Goal: Information Seeking & Learning: Learn about a topic

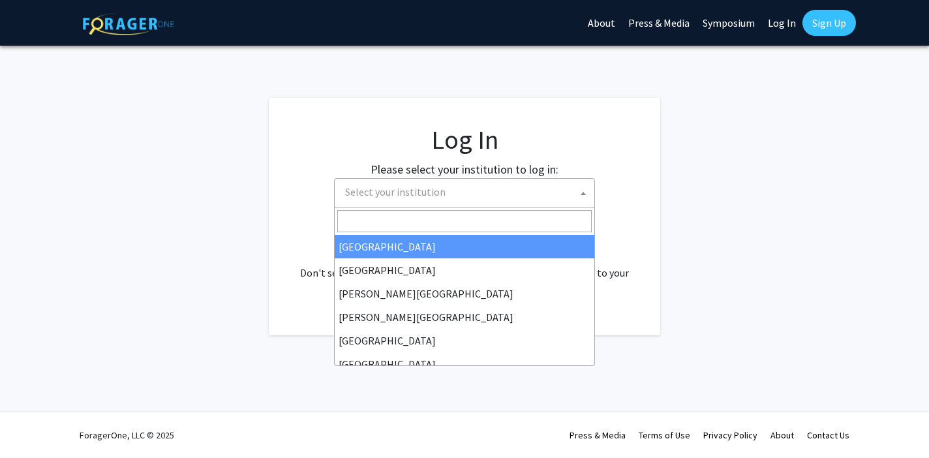
click at [486, 194] on span "Select your institution" at bounding box center [467, 192] width 255 height 27
select select "34"
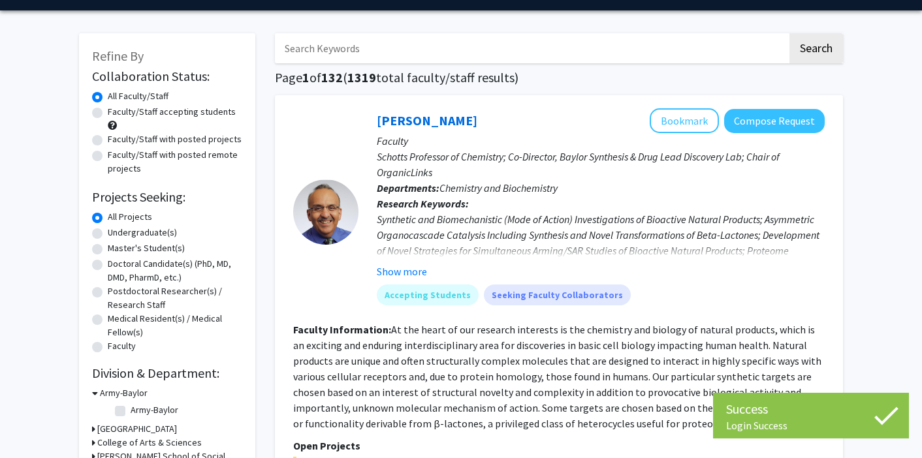
scroll to position [42, 0]
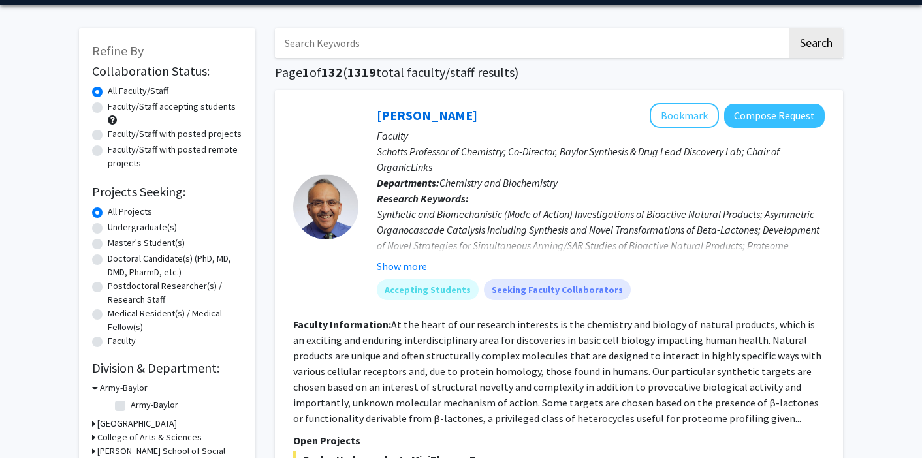
click at [108, 108] on label "Faculty/Staff accepting students" at bounding box center [172, 107] width 128 height 14
click at [108, 108] on input "Faculty/Staff accepting students" at bounding box center [112, 104] width 8 height 8
radio input "true"
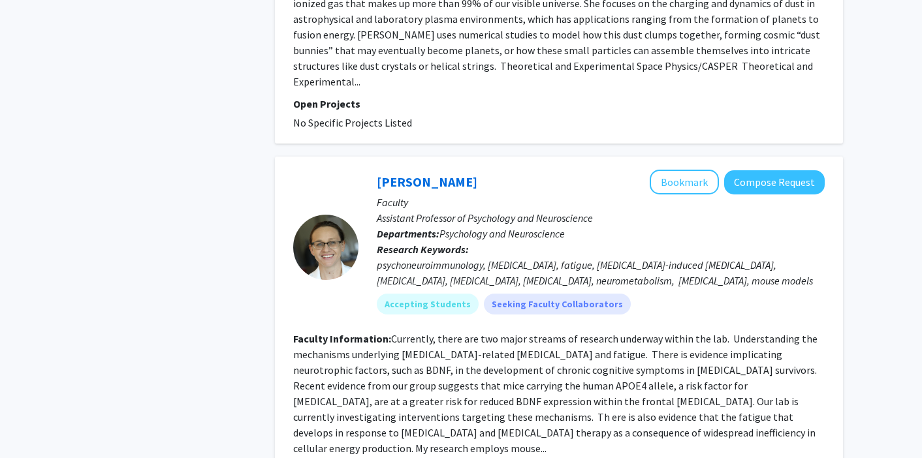
scroll to position [3227, 0]
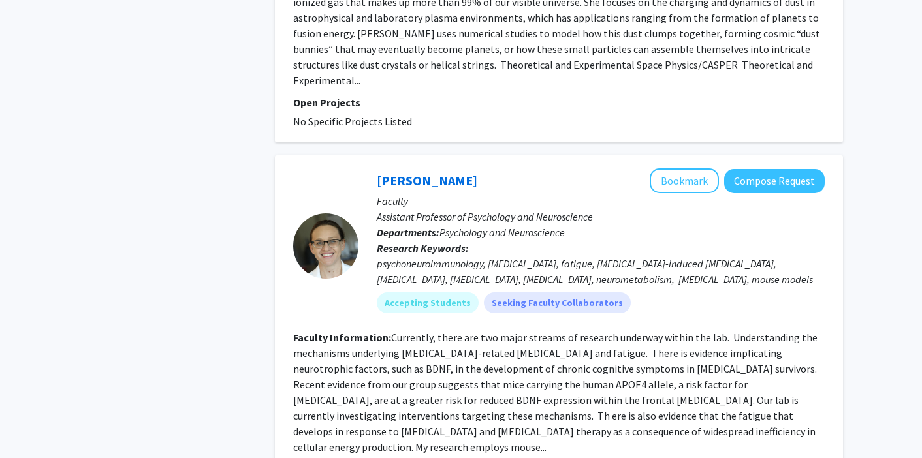
click at [723, 354] on fg-read-more "Currently, there are two major streams of research underway within the lab. Und…" at bounding box center [555, 392] width 524 height 123
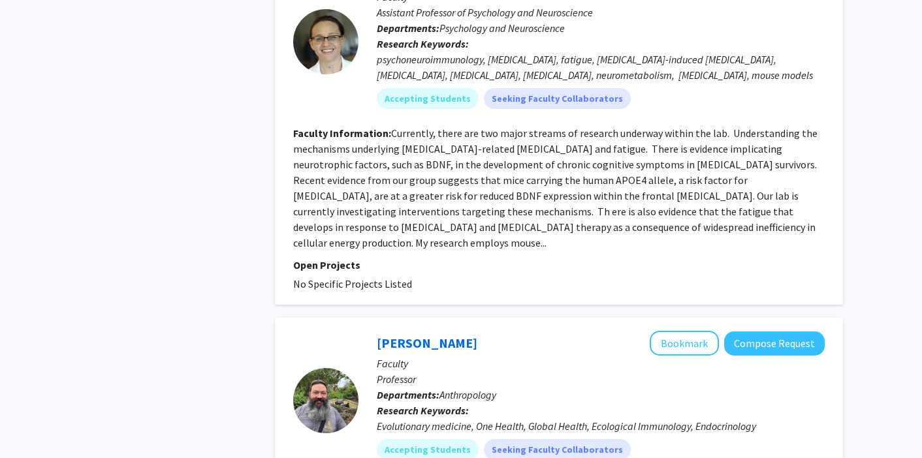
scroll to position [3657, 0]
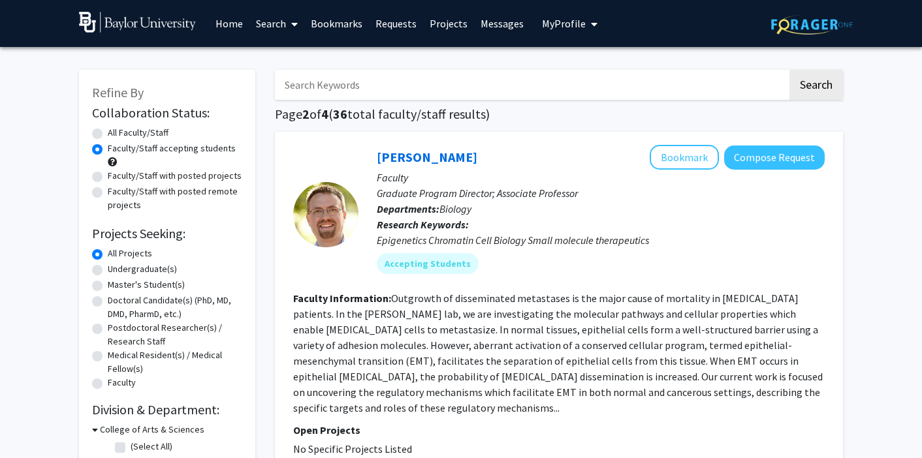
click at [108, 269] on label "Undergraduate(s)" at bounding box center [142, 269] width 69 height 14
click at [108, 269] on input "Undergraduate(s)" at bounding box center [112, 266] width 8 height 8
radio input "true"
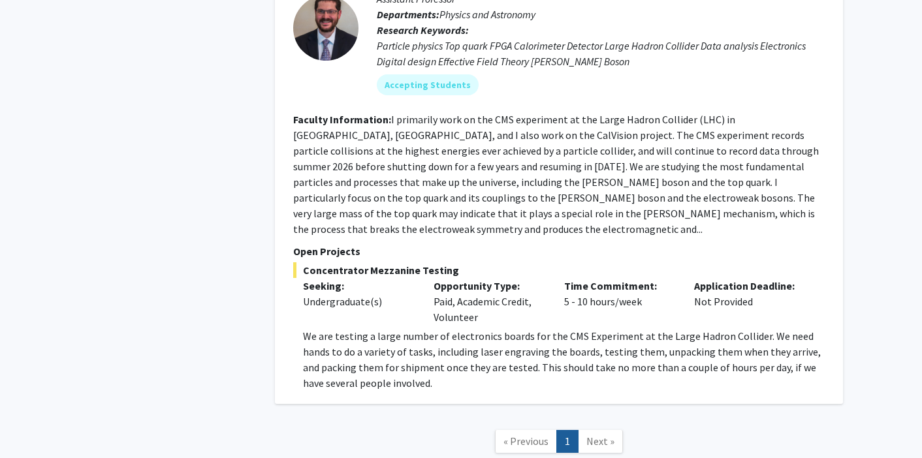
scroll to position [1231, 0]
